Goal: Information Seeking & Learning: Learn about a topic

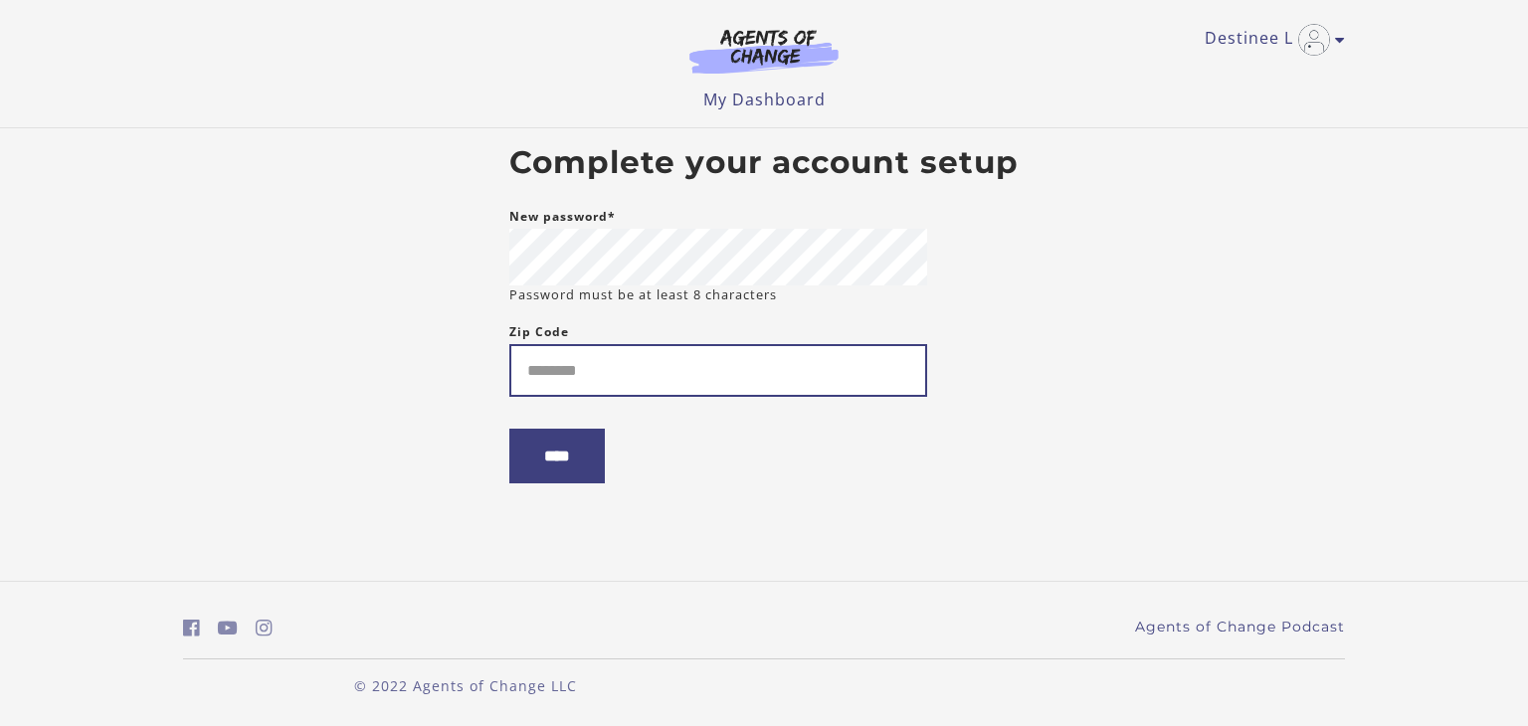
click at [682, 363] on input "Zip Code" at bounding box center [718, 370] width 418 height 53
type input "*****"
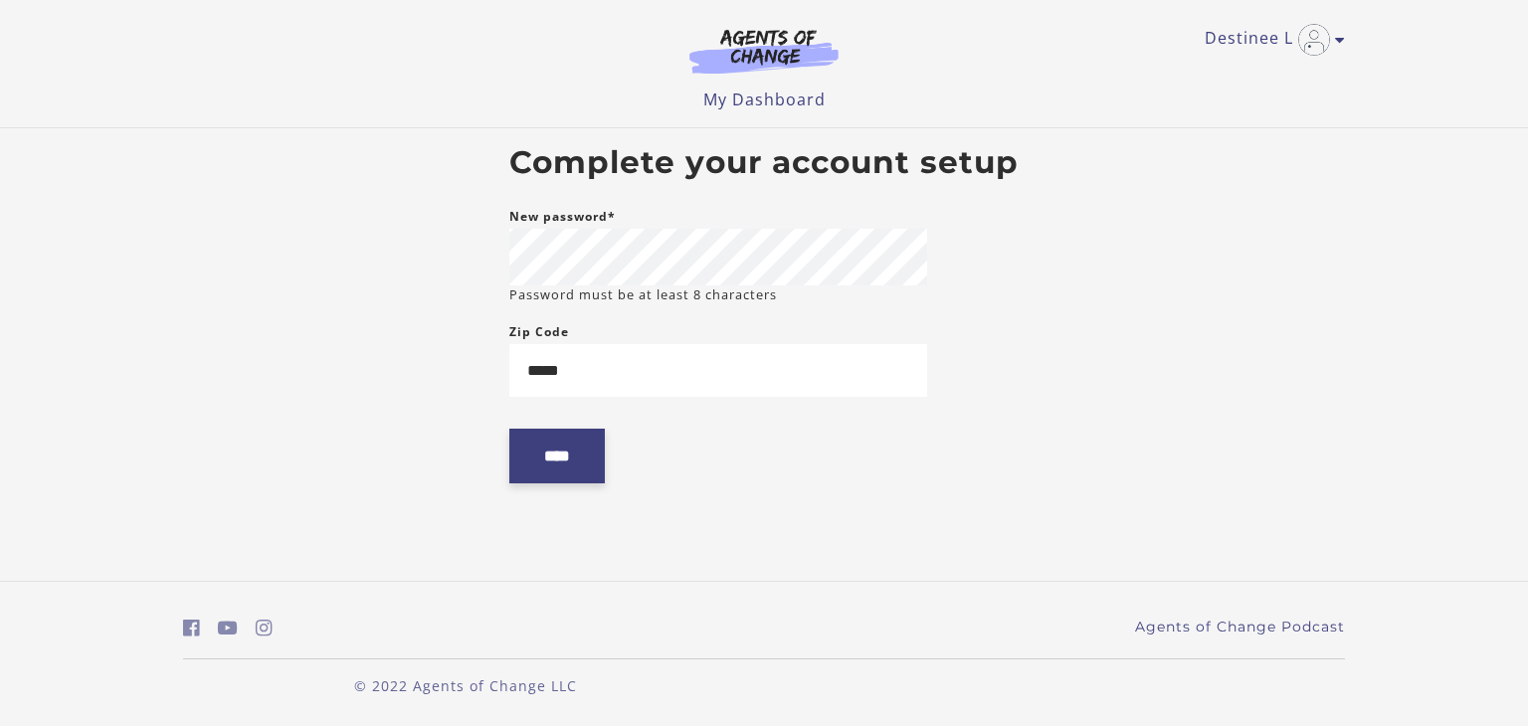
click at [566, 474] on input "****" at bounding box center [557, 456] width 96 height 55
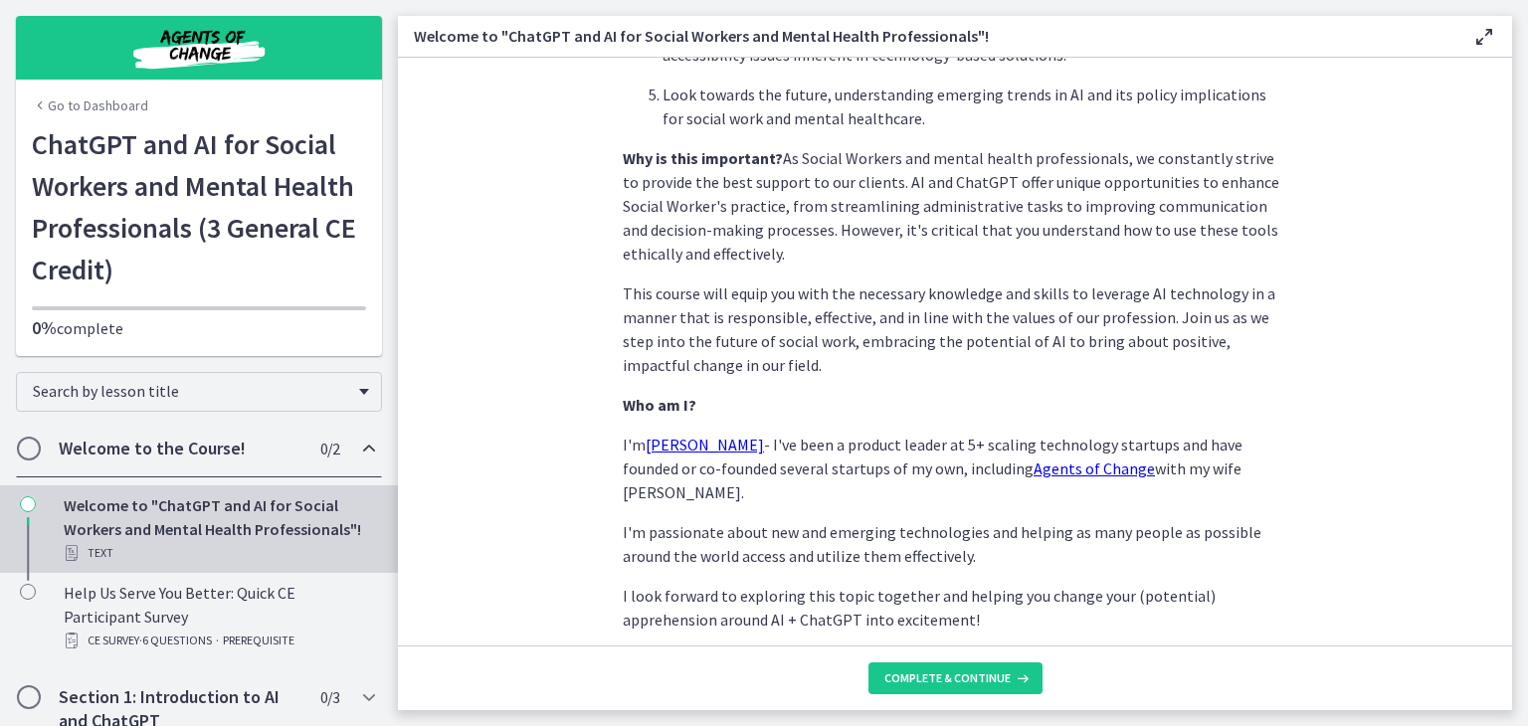
scroll to position [931, 0]
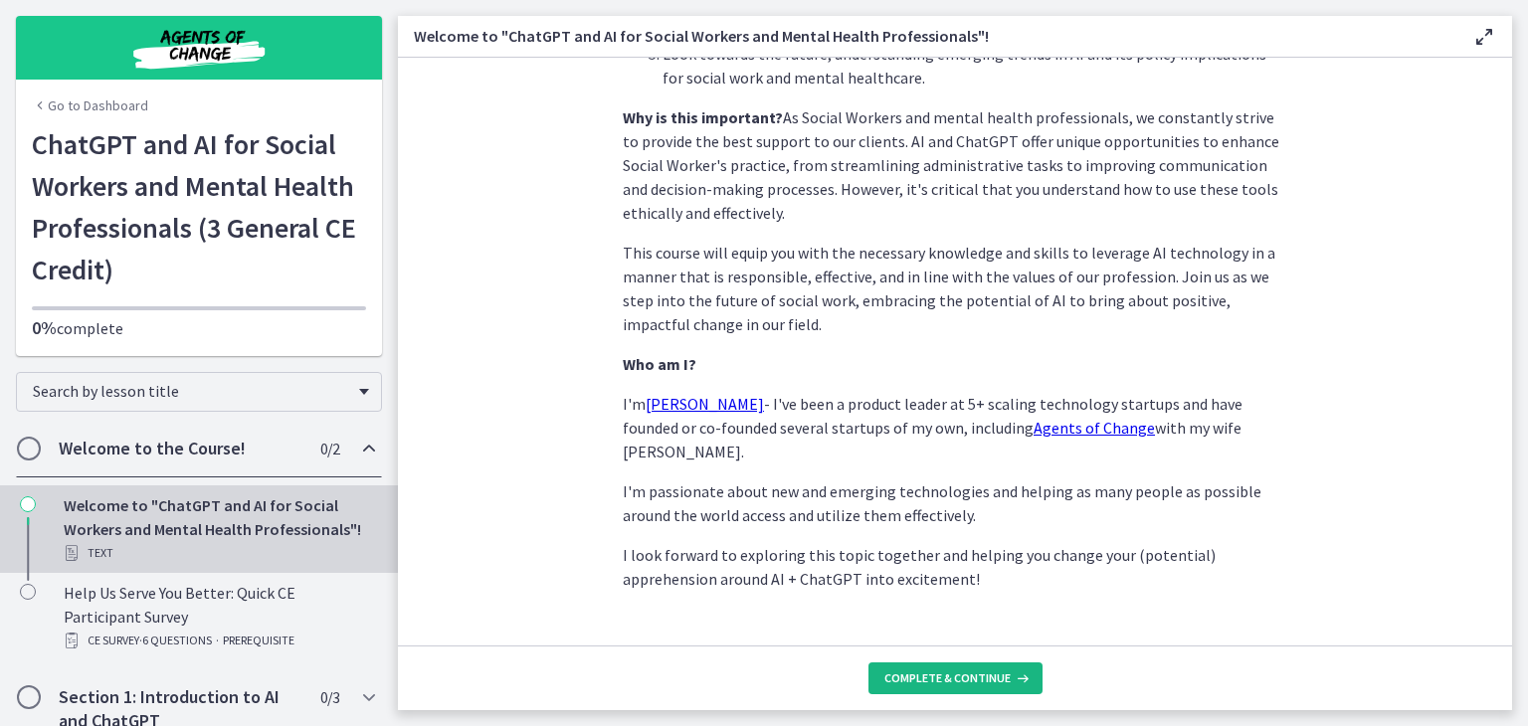
click at [995, 680] on span "Complete & continue" at bounding box center [947, 679] width 126 height 16
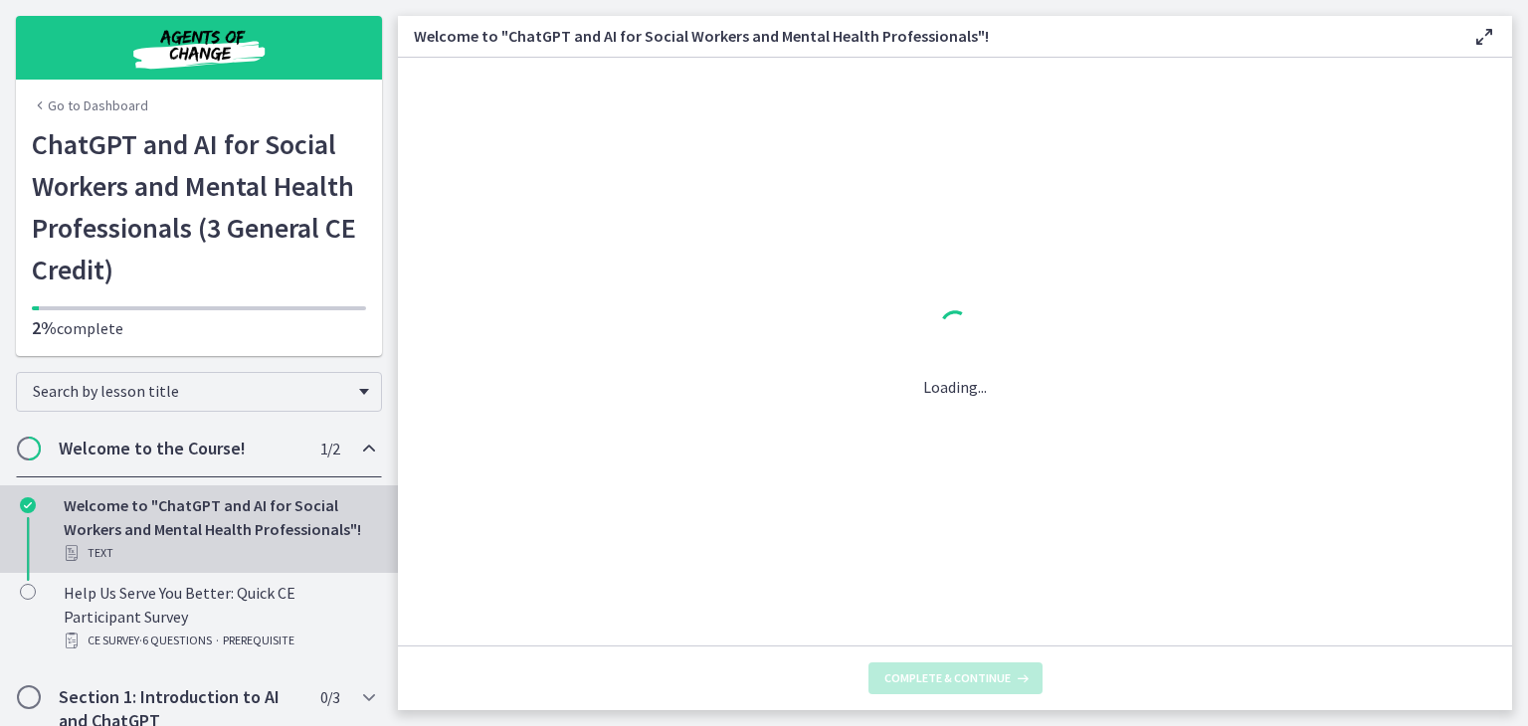
scroll to position [0, 0]
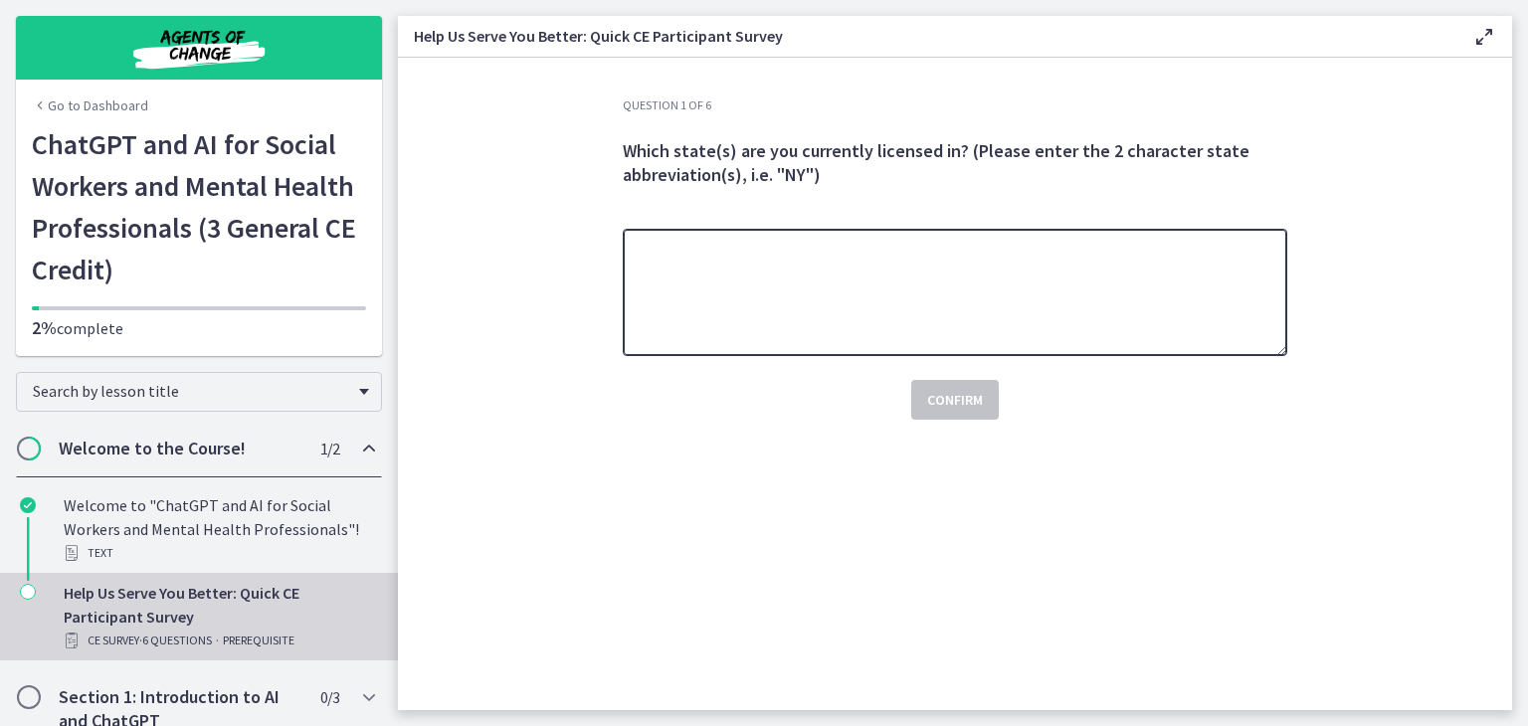
click at [951, 265] on textarea at bounding box center [955, 292] width 665 height 127
type textarea "**"
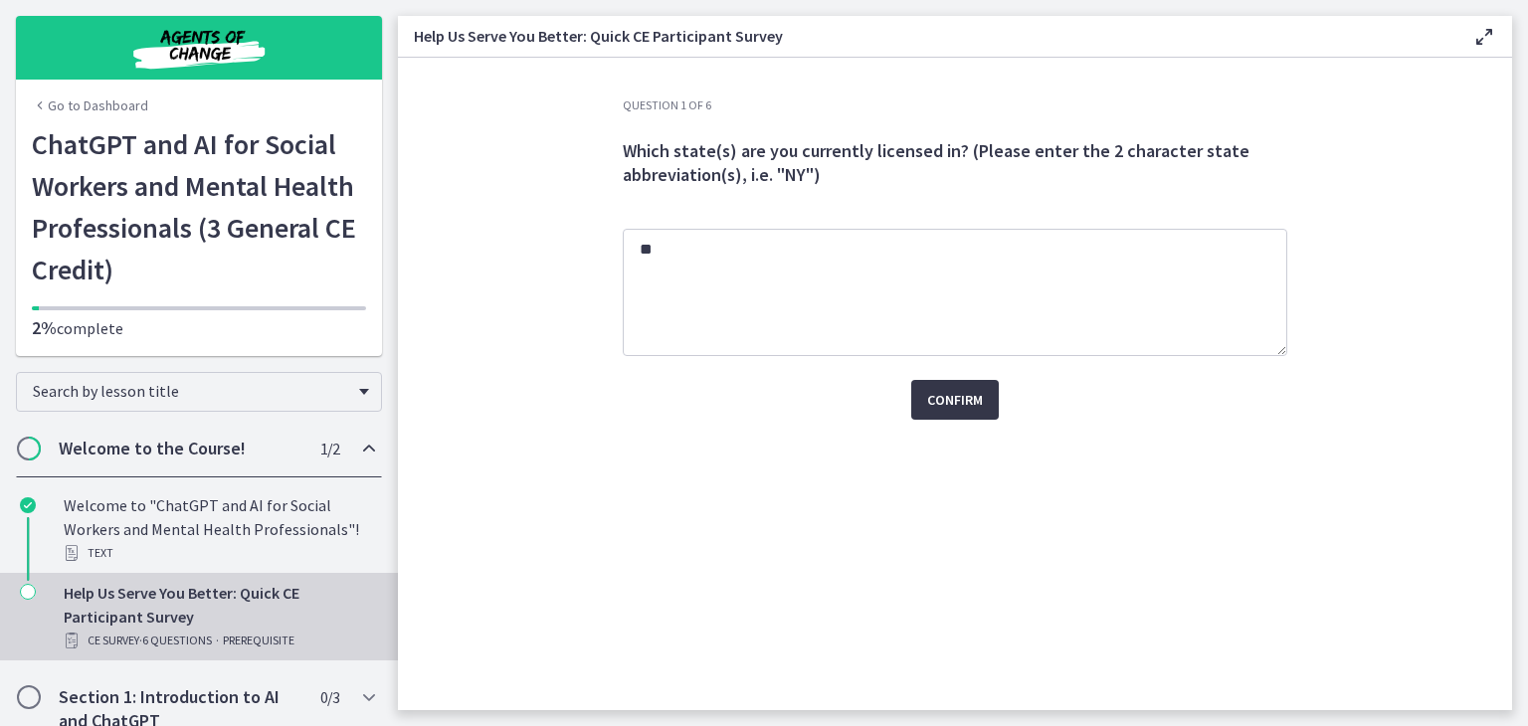
click at [952, 404] on span "Confirm" at bounding box center [955, 400] width 56 height 24
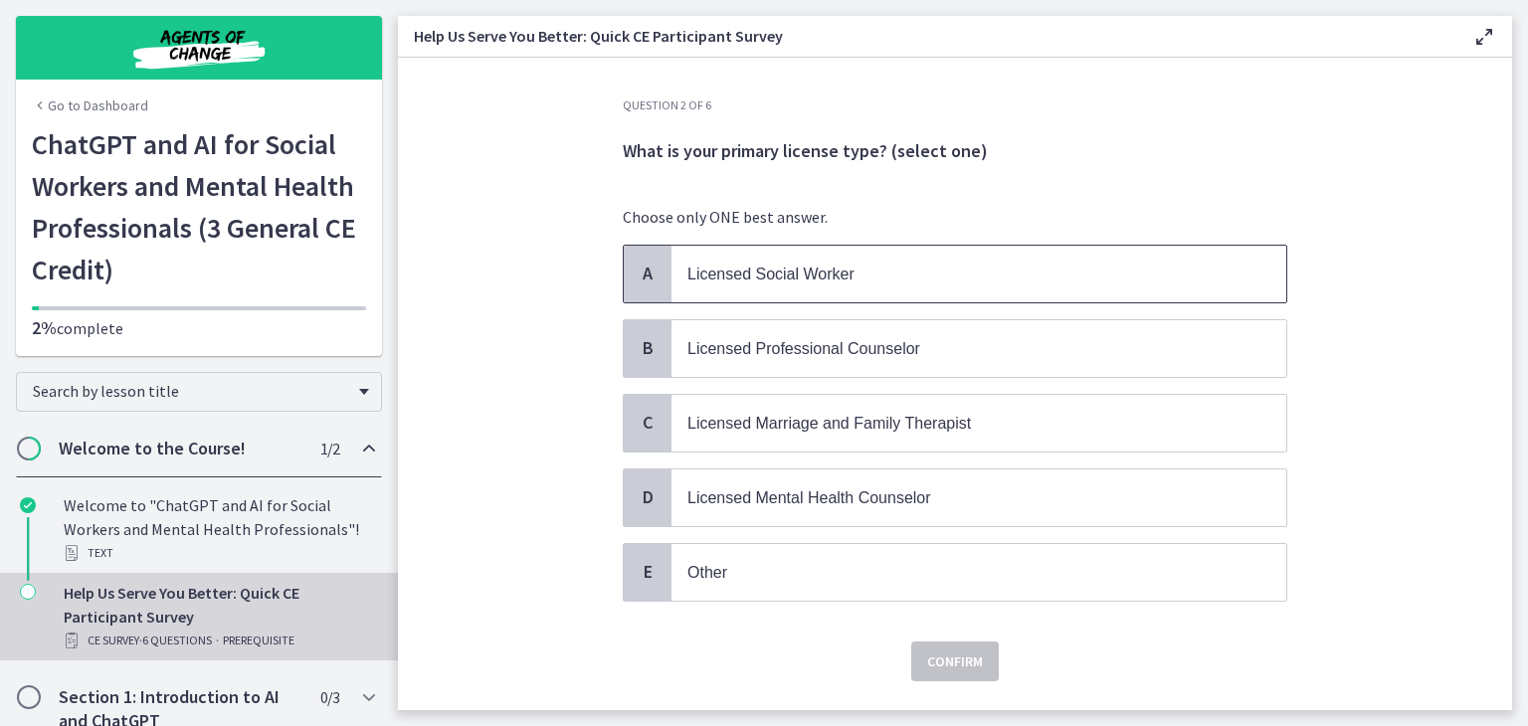
click at [897, 285] on p "Licensed Social Worker" at bounding box center [958, 274] width 543 height 25
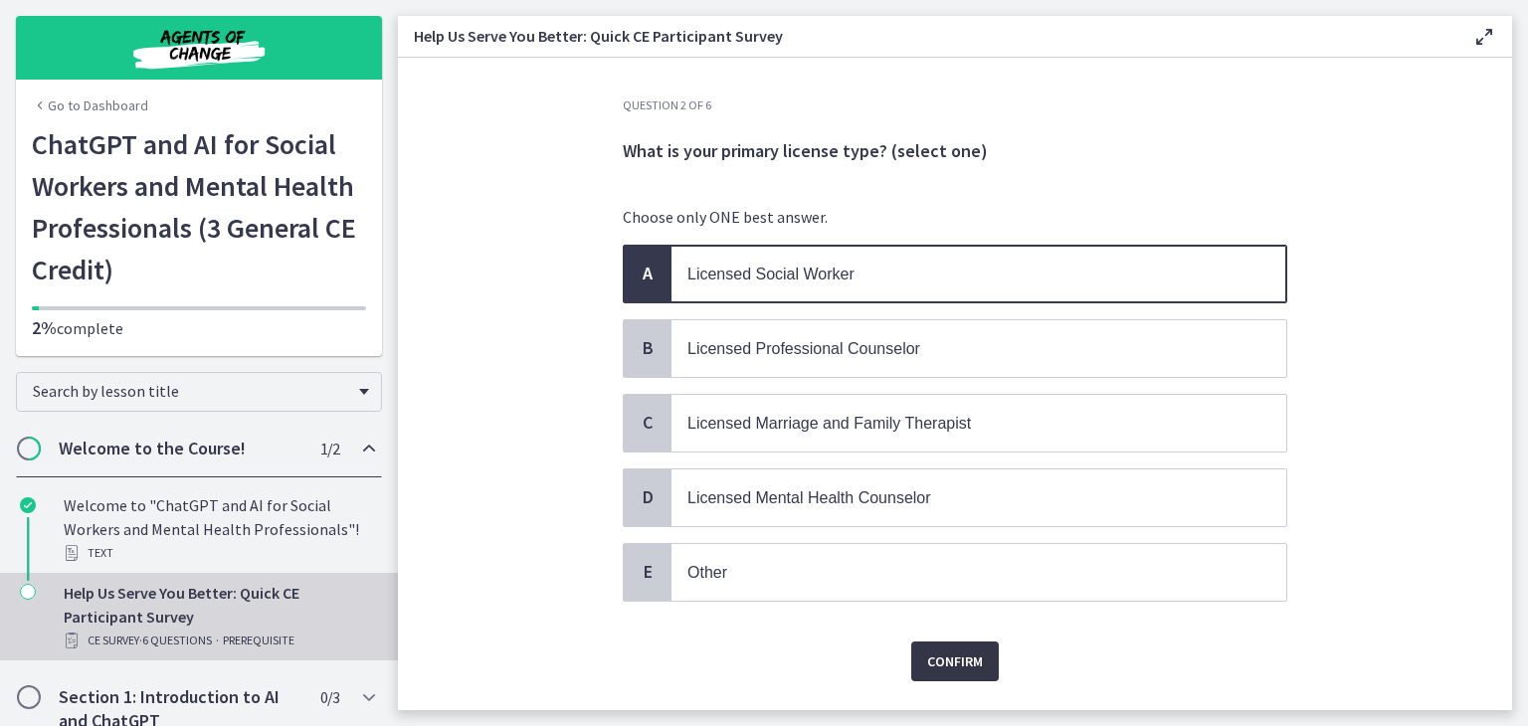
click at [948, 661] on span "Confirm" at bounding box center [955, 662] width 56 height 24
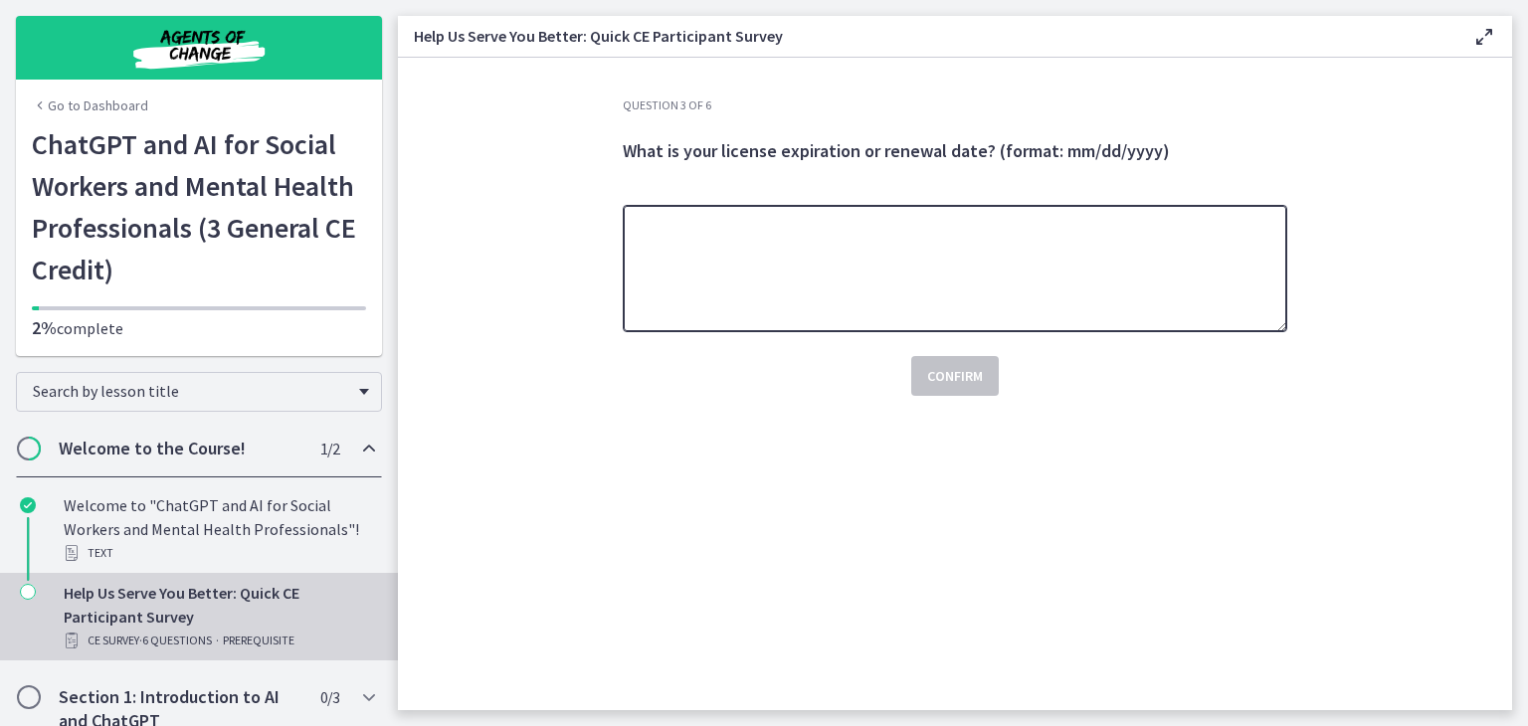
click at [934, 291] on textarea at bounding box center [955, 268] width 665 height 127
type textarea "*******"
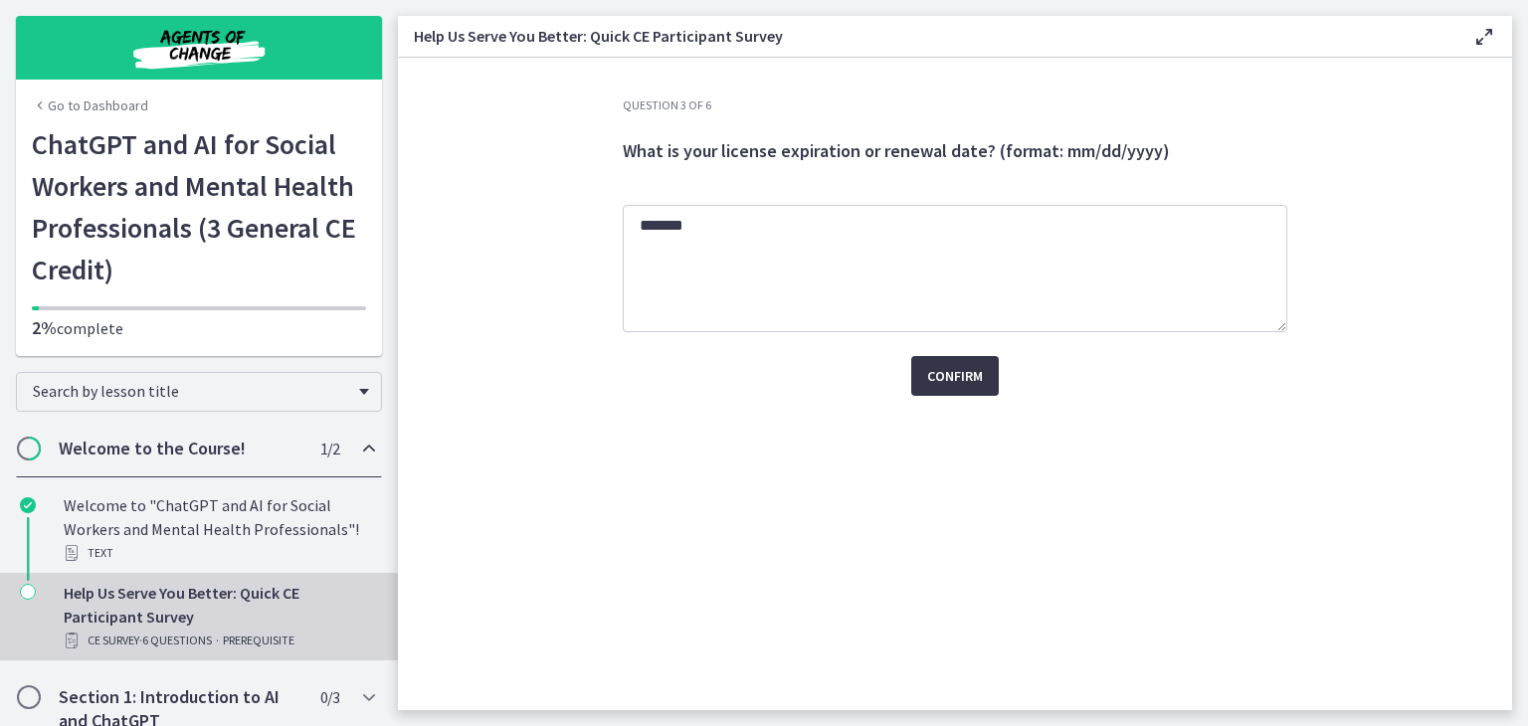
click at [961, 371] on span "Confirm" at bounding box center [955, 376] width 56 height 24
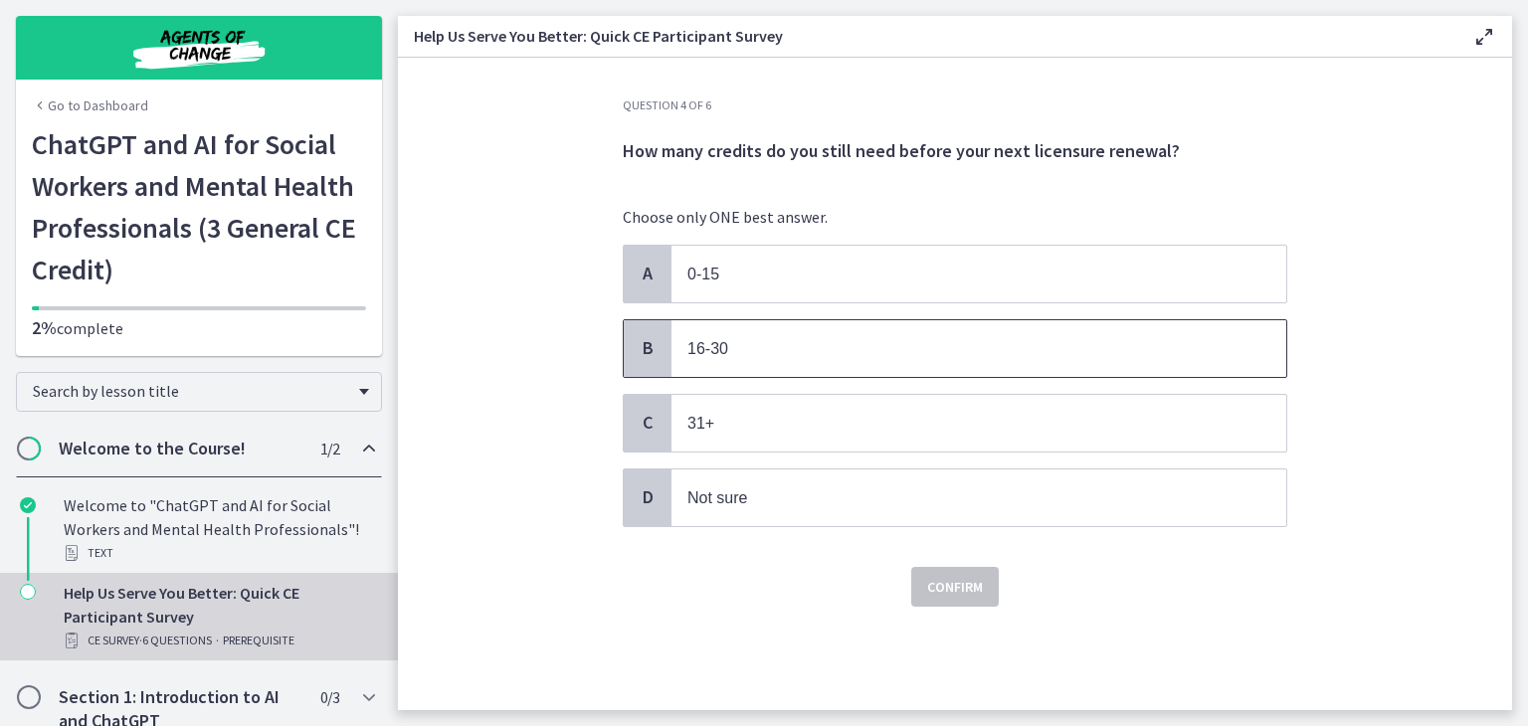
click at [955, 367] on span "16-30" at bounding box center [979, 348] width 615 height 57
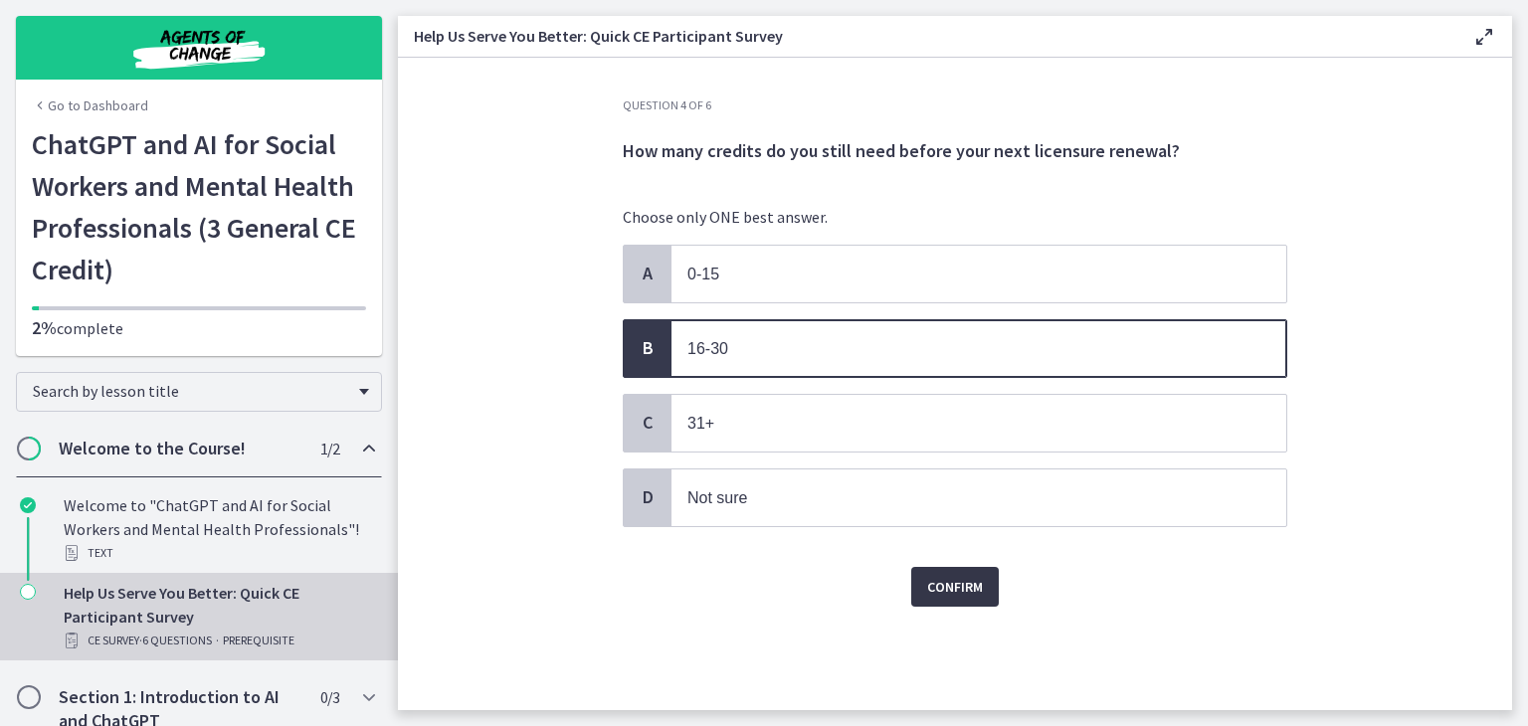
click at [966, 584] on span "Confirm" at bounding box center [955, 587] width 56 height 24
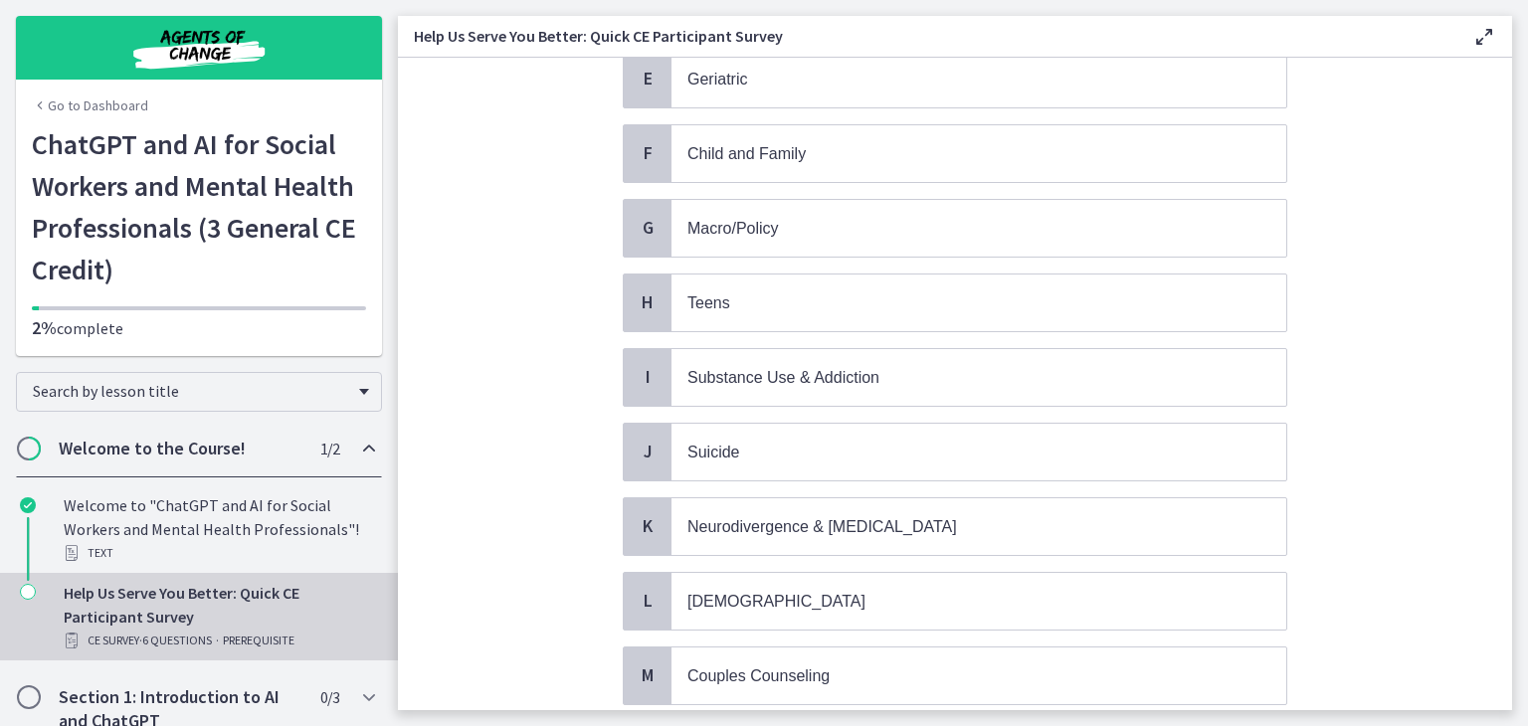
scroll to position [500, 0]
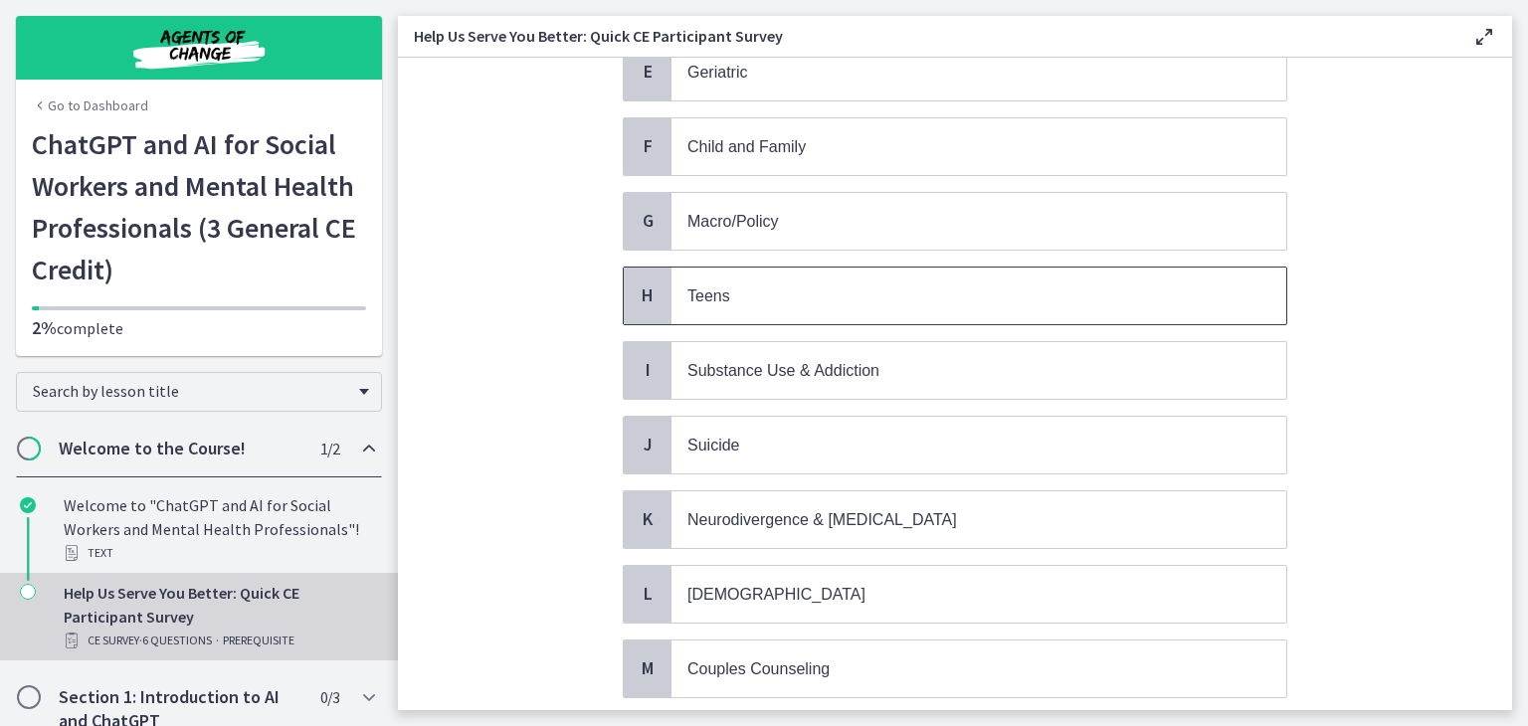
click at [936, 307] on span "Teens" at bounding box center [979, 296] width 615 height 57
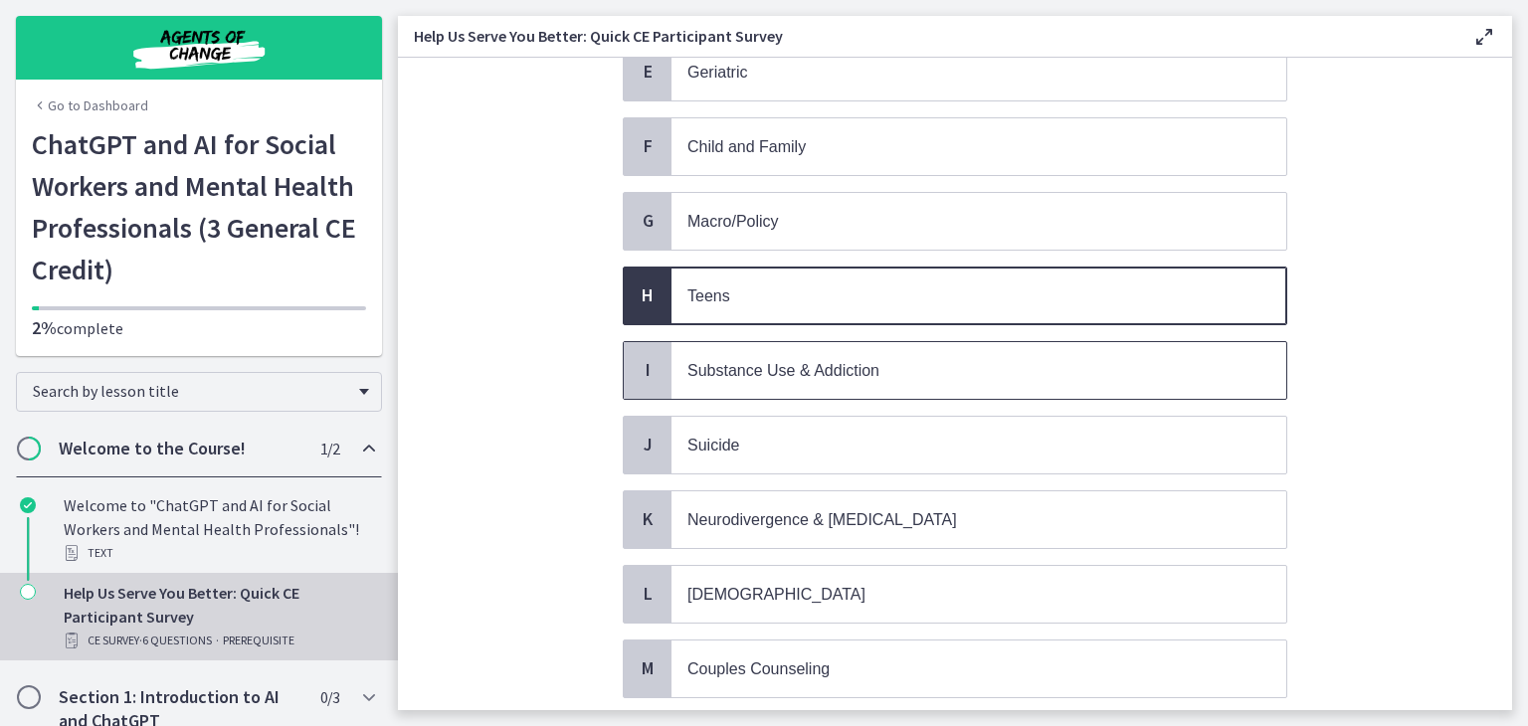
click at [924, 358] on p "Substance Use & Addiction" at bounding box center [958, 370] width 543 height 25
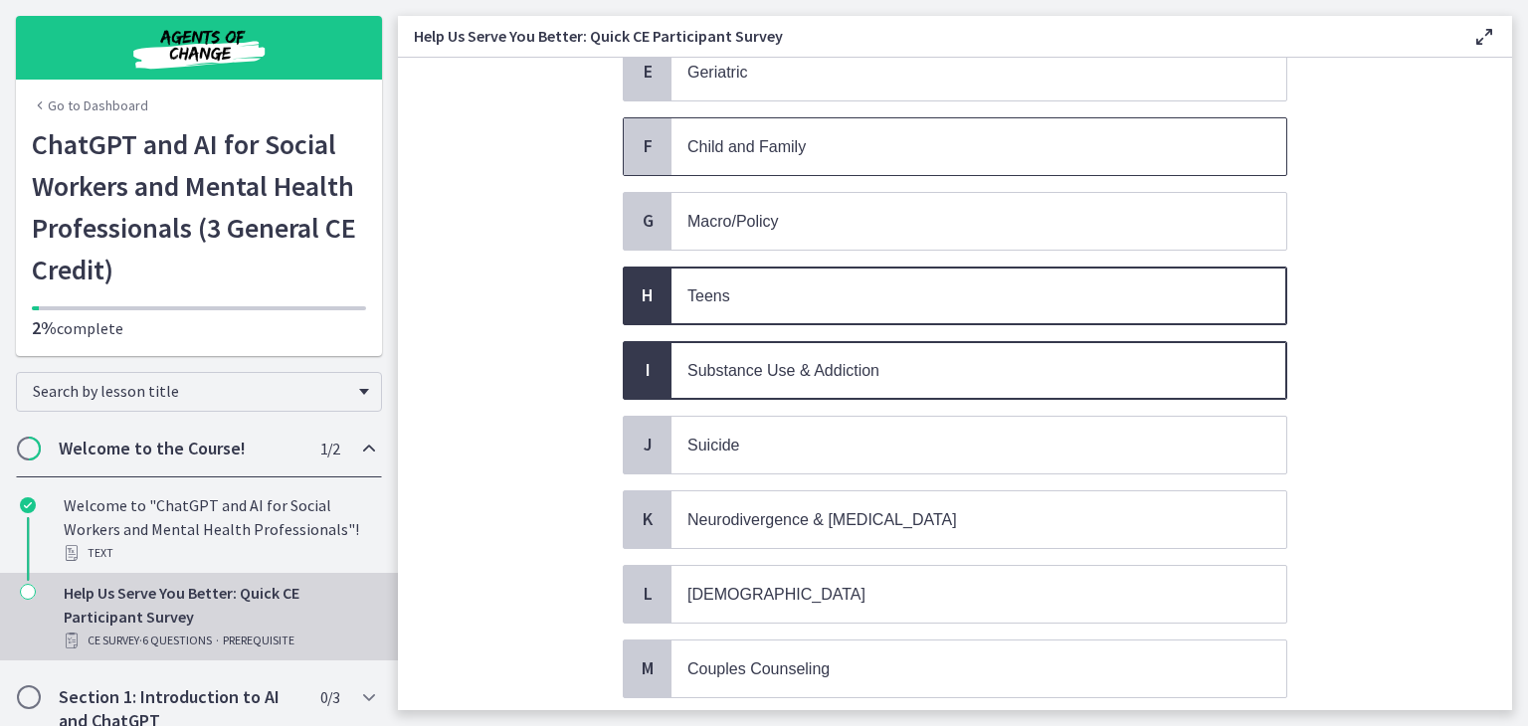
click at [964, 145] on p "Child and Family" at bounding box center [958, 146] width 543 height 25
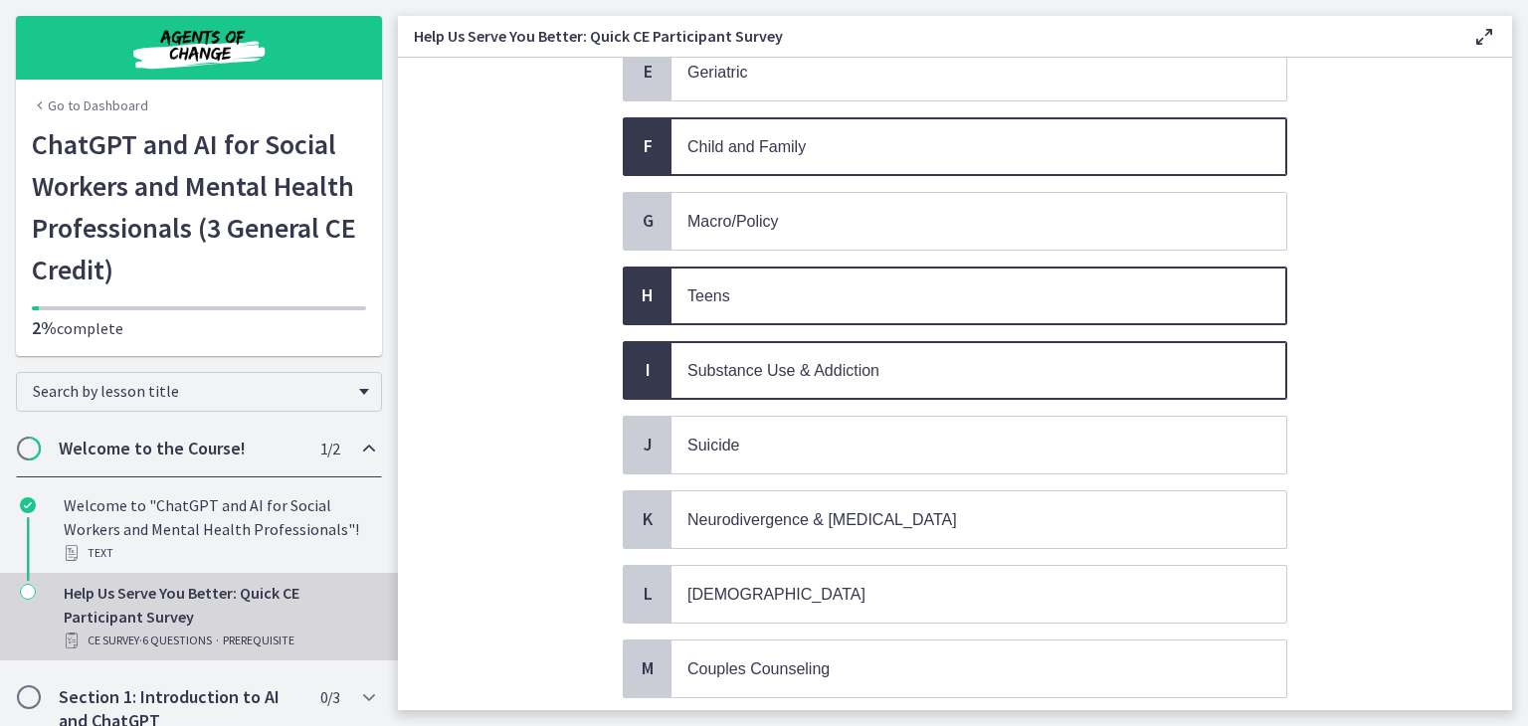
scroll to position [776, 0]
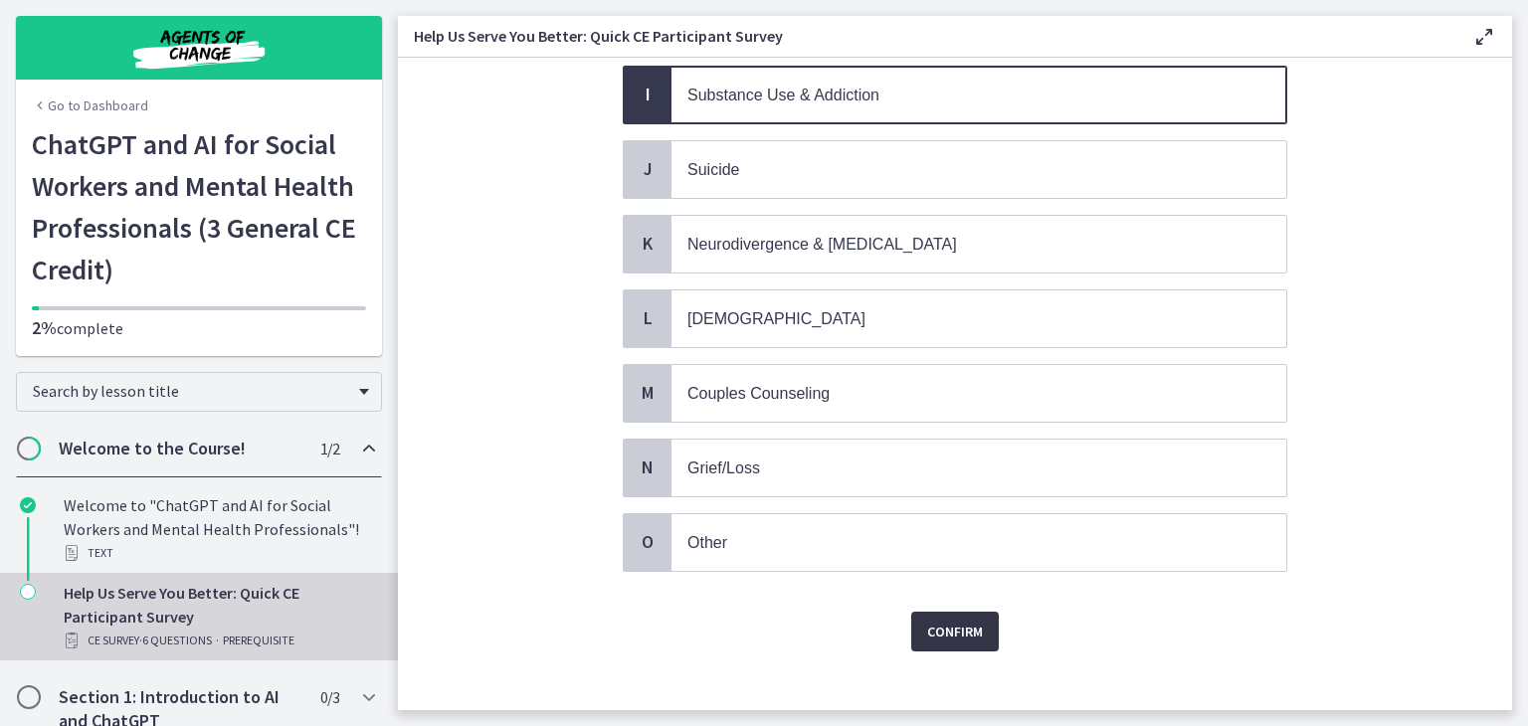
click at [948, 620] on span "Confirm" at bounding box center [955, 632] width 56 height 24
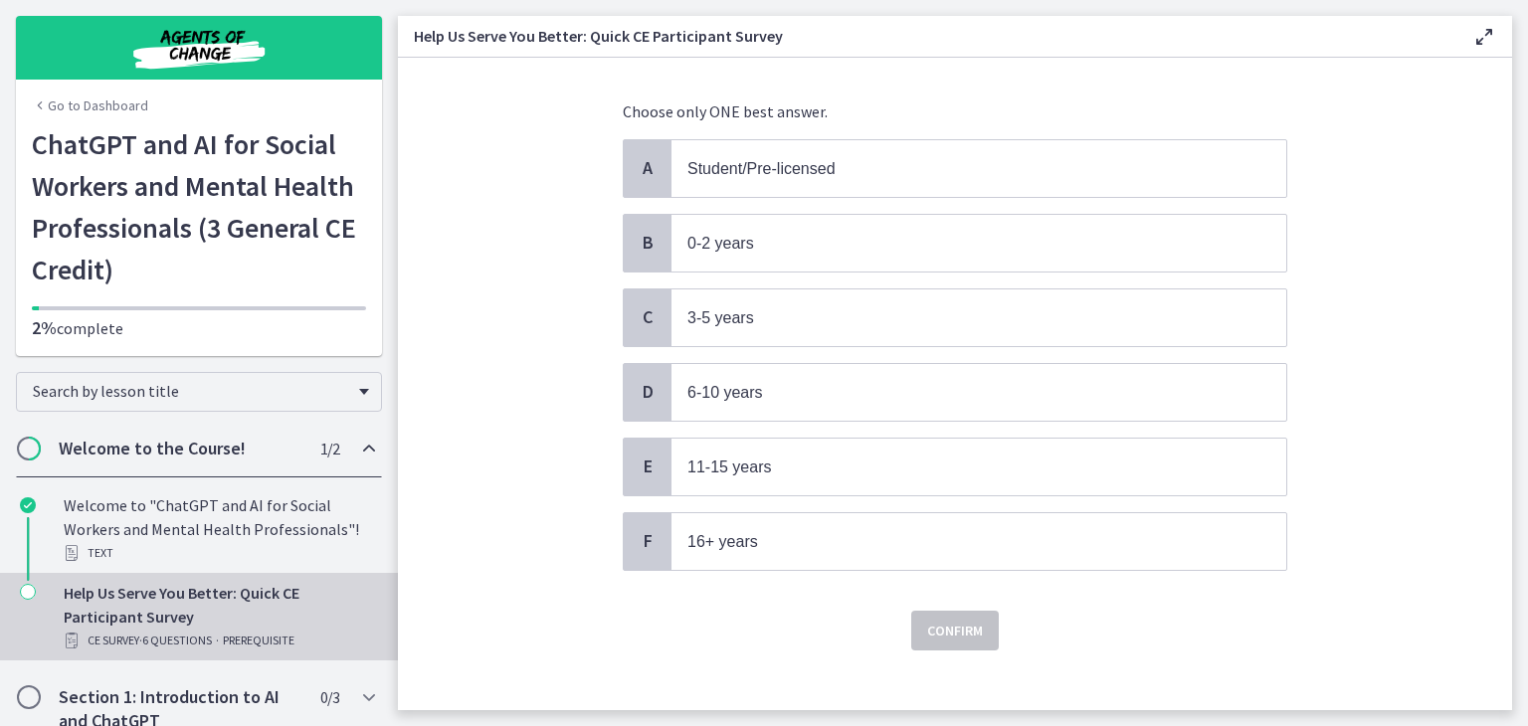
scroll to position [116, 0]
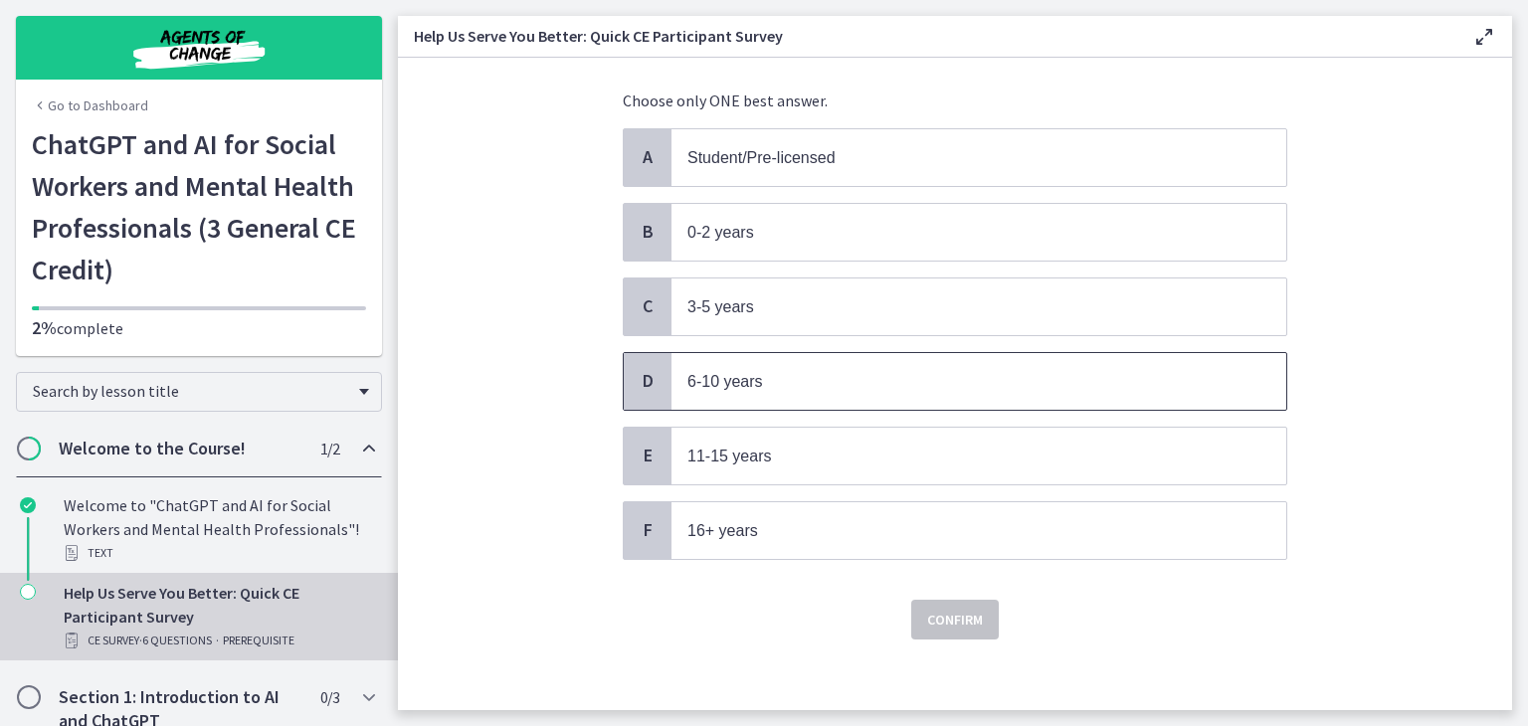
click at [868, 377] on p "6-10 years" at bounding box center [958, 381] width 543 height 25
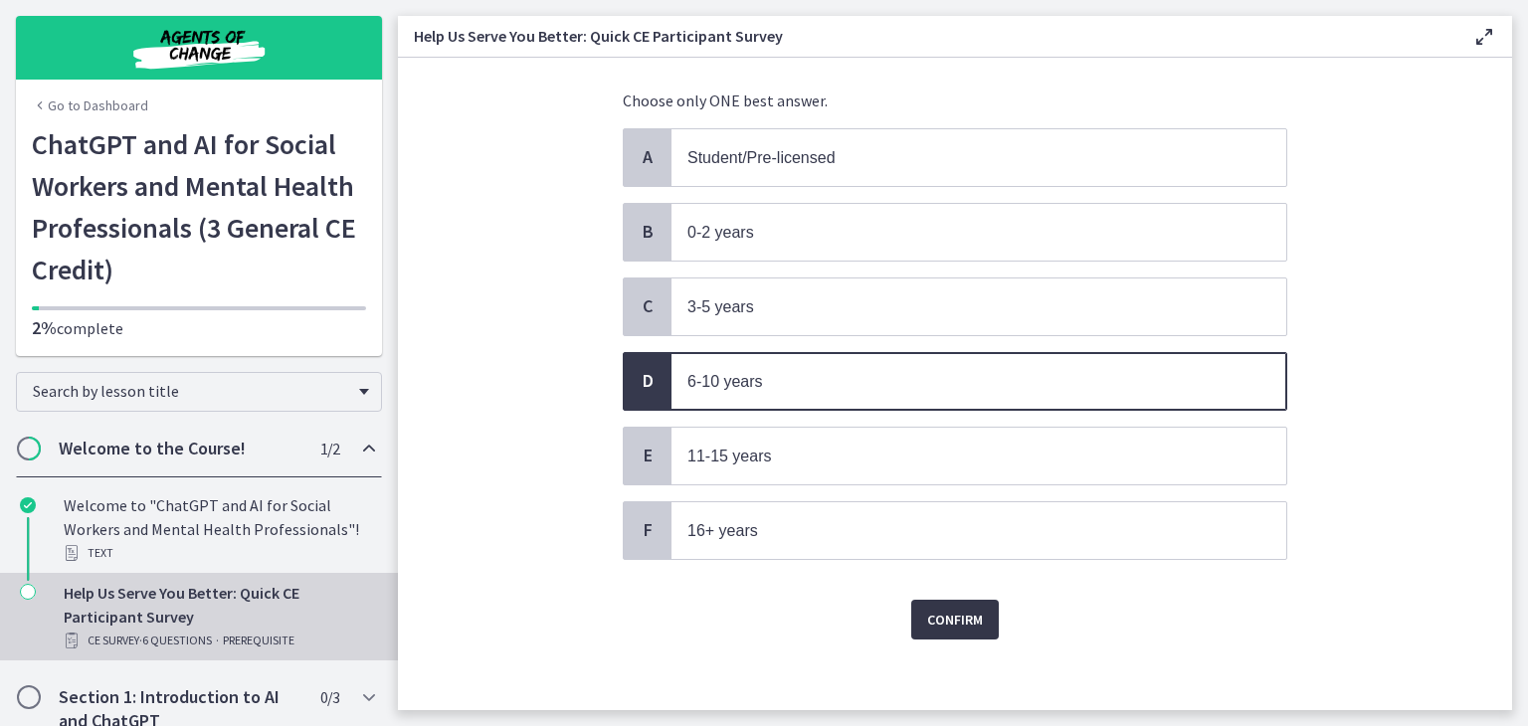
click at [955, 619] on span "Confirm" at bounding box center [955, 620] width 56 height 24
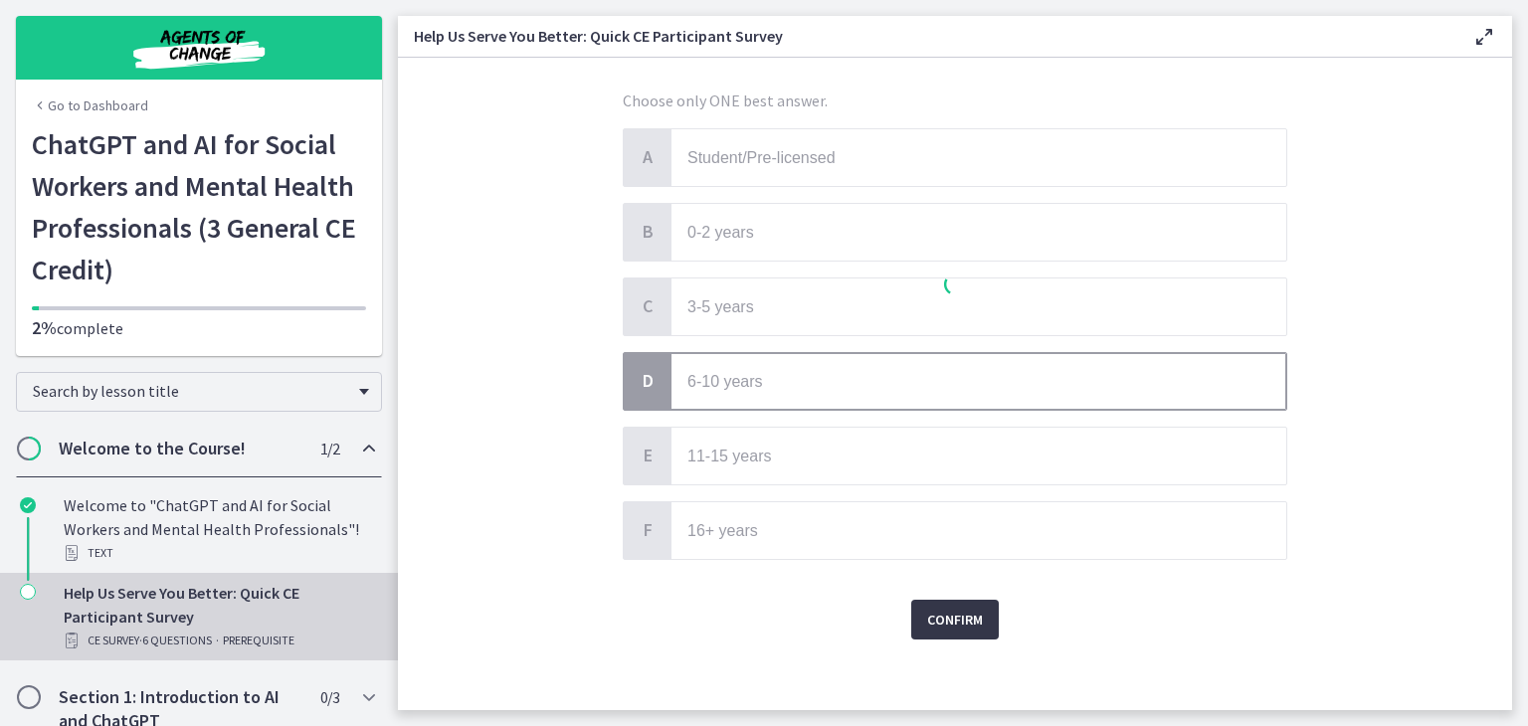
scroll to position [0, 0]
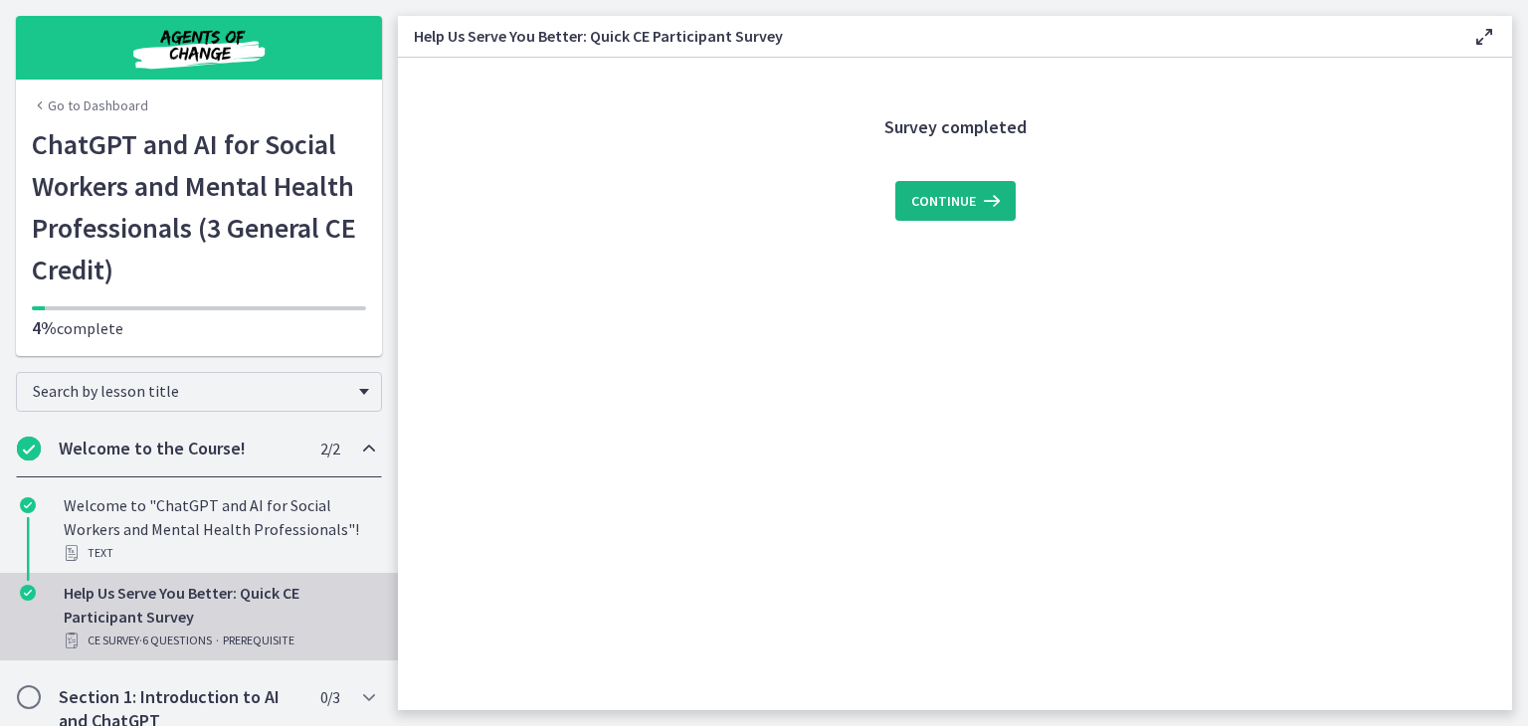
click at [992, 214] on button "Continue" at bounding box center [955, 201] width 120 height 40
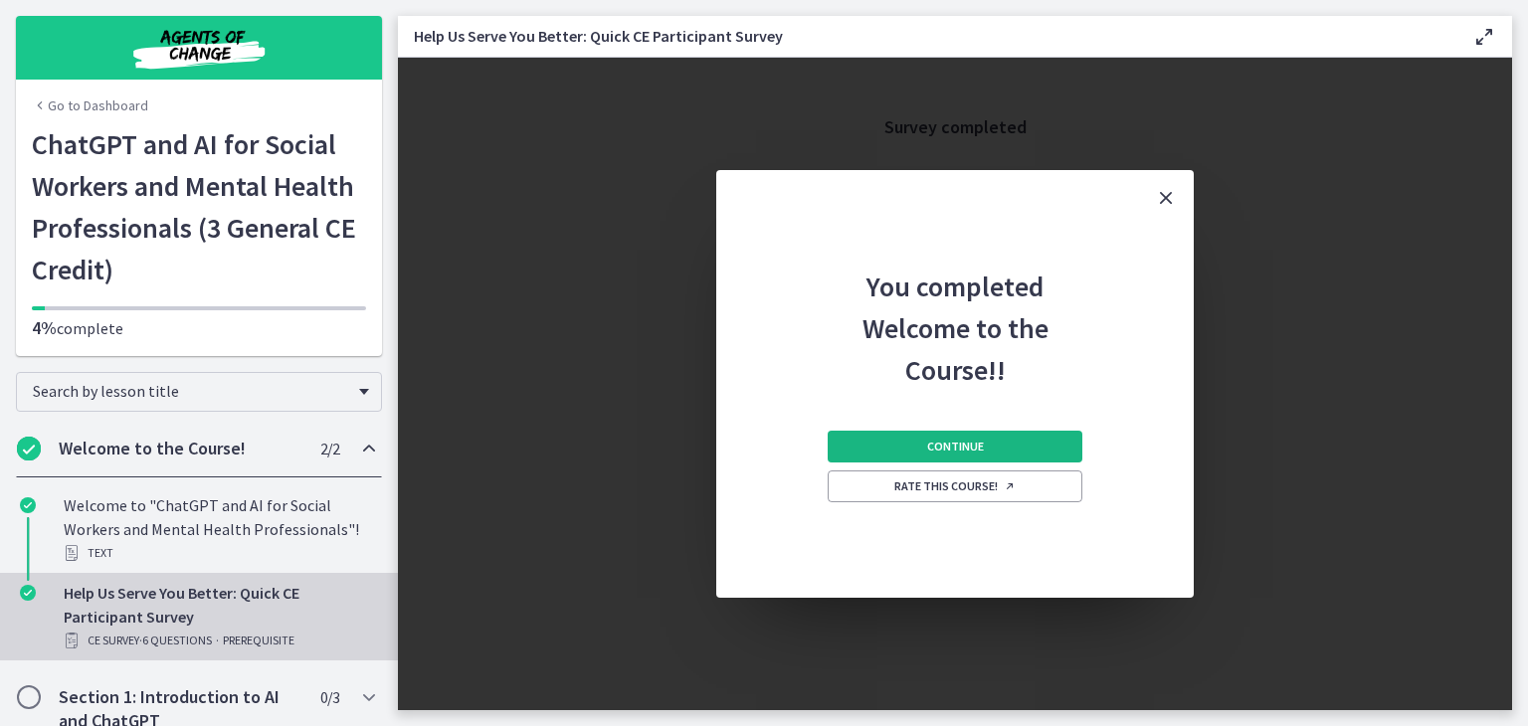
click at [973, 458] on button "Continue" at bounding box center [955, 447] width 255 height 32
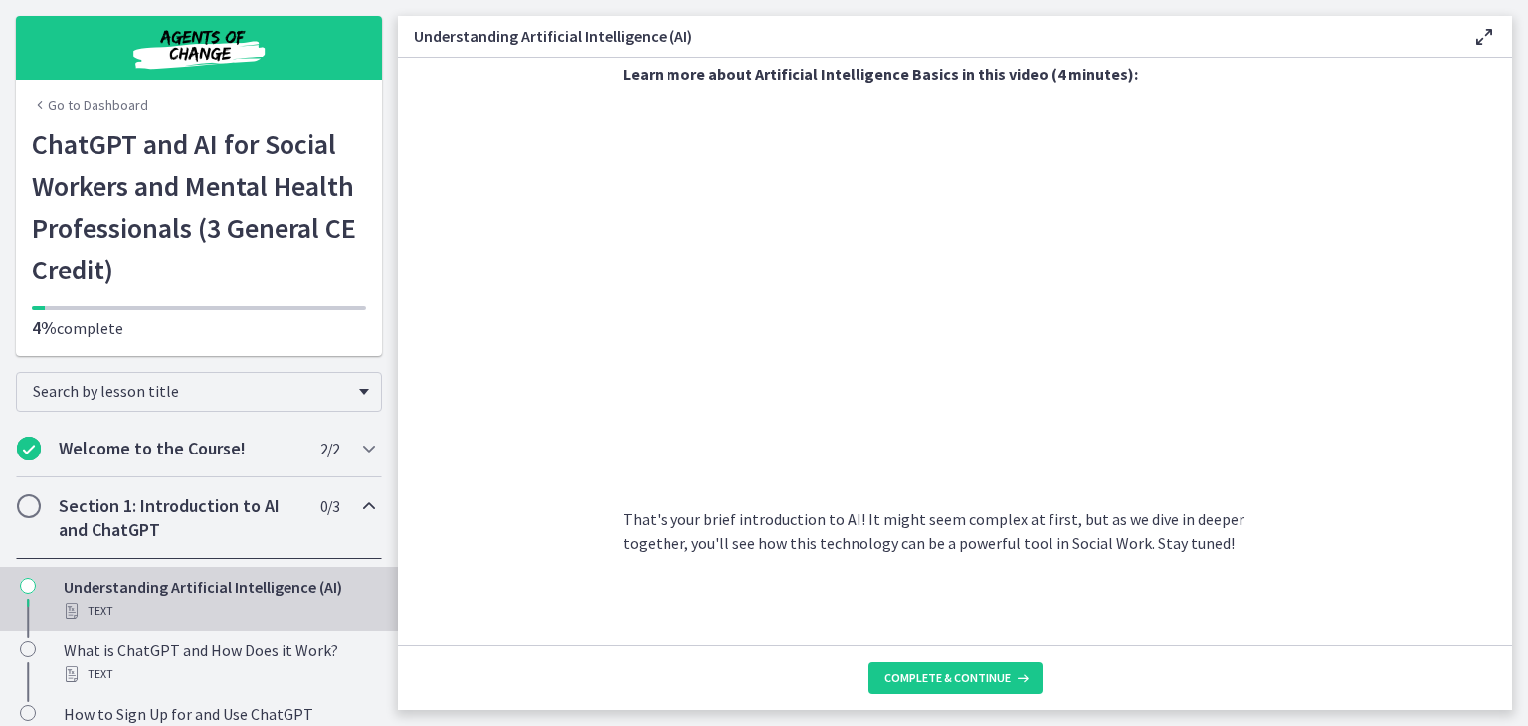
scroll to position [875, 0]
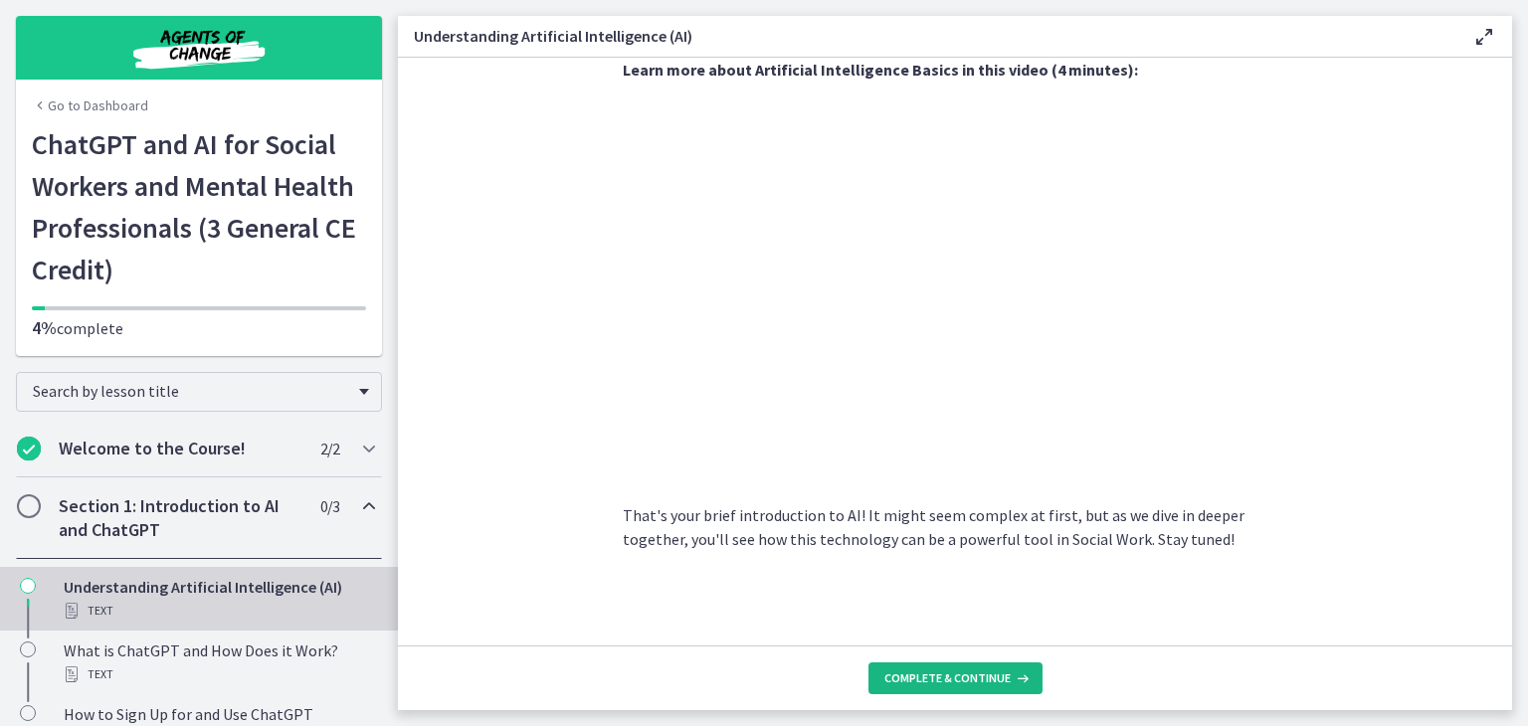
click at [934, 673] on span "Complete & continue" at bounding box center [947, 679] width 126 height 16
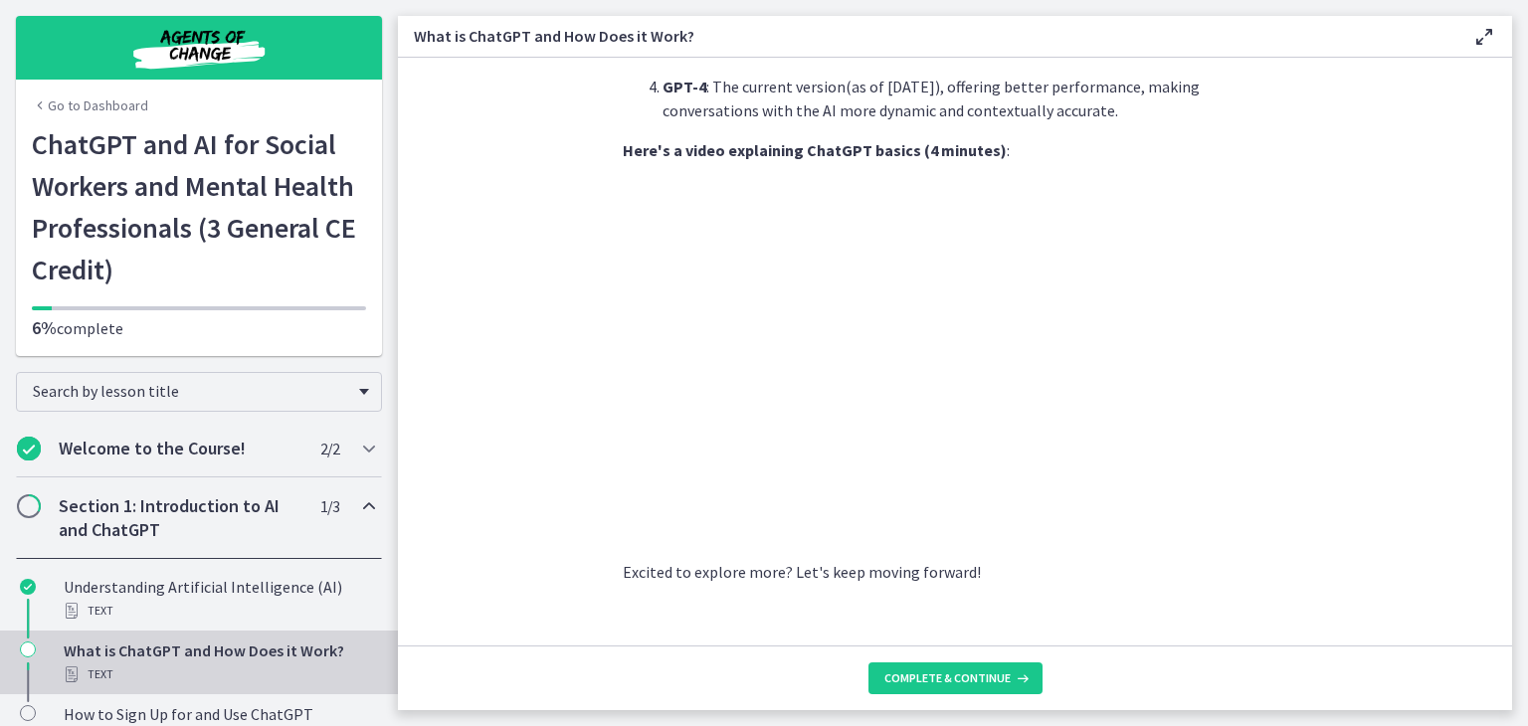
scroll to position [987, 0]
